Goal: Information Seeking & Learning: Learn about a topic

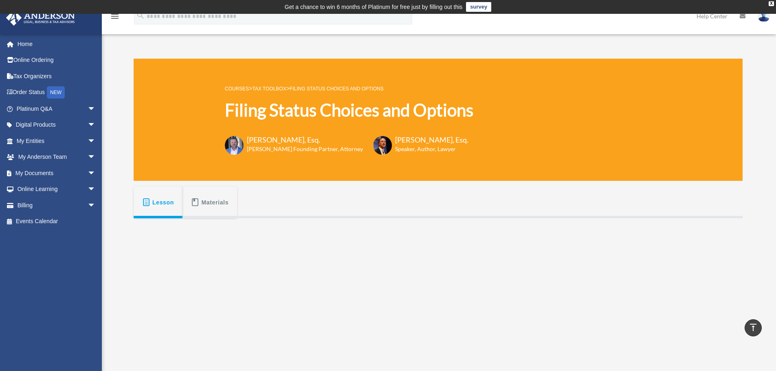
scroll to position [227, 0]
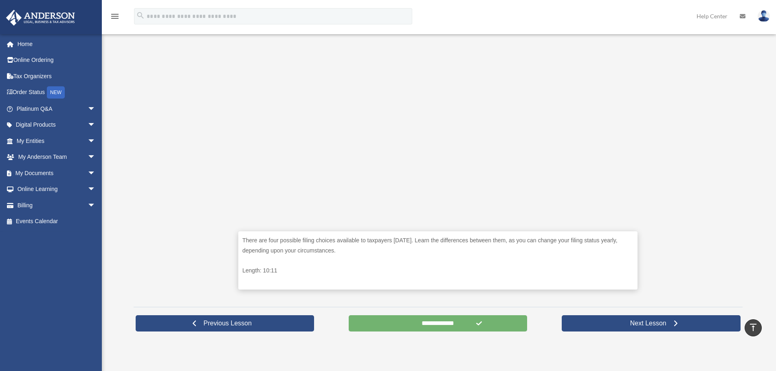
click at [453, 321] on input "**********" at bounding box center [438, 323] width 179 height 16
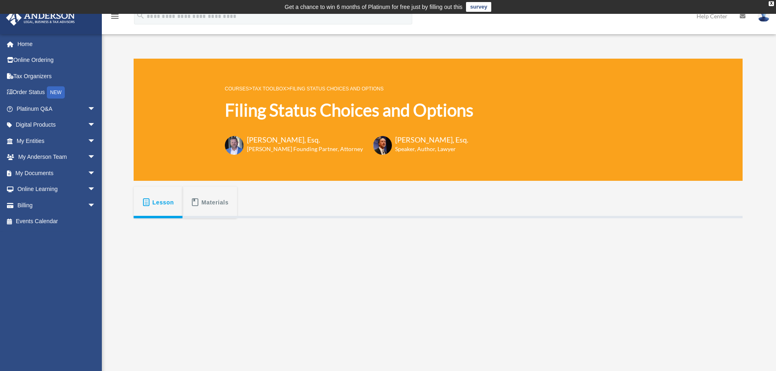
click at [206, 296] on div "There are four possible filing choices available to taxpayers today. Learn the …" at bounding box center [438, 373] width 609 height 310
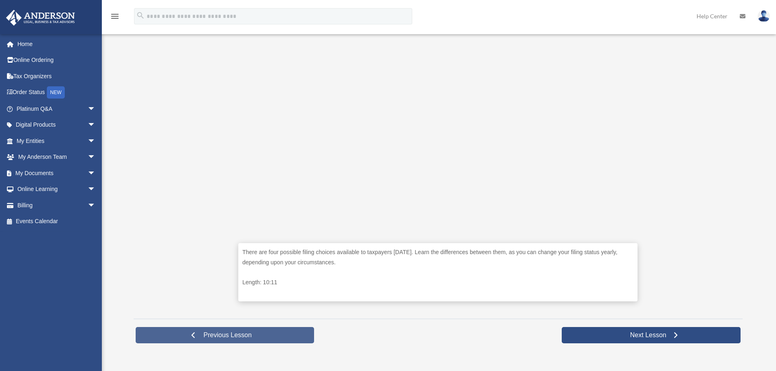
scroll to position [245, 0]
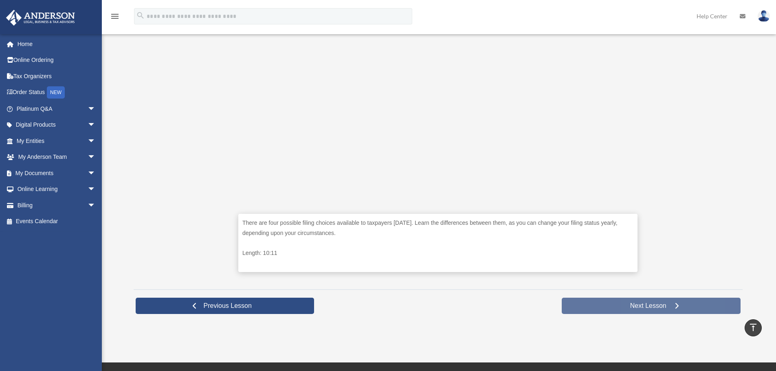
click at [673, 309] on link "Next Lesson" at bounding box center [651, 306] width 179 height 16
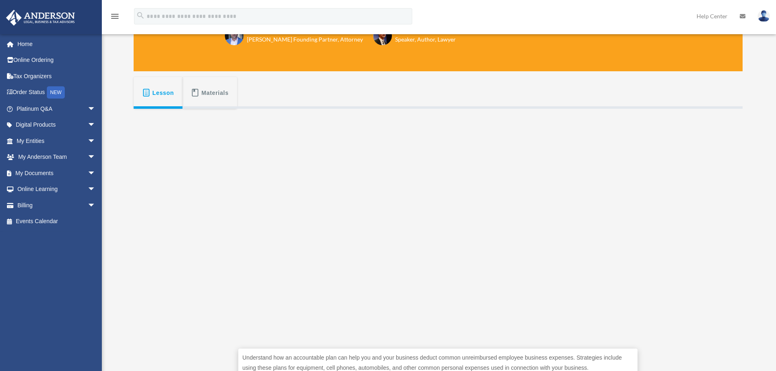
scroll to position [122, 0]
